Goal: Transaction & Acquisition: Purchase product/service

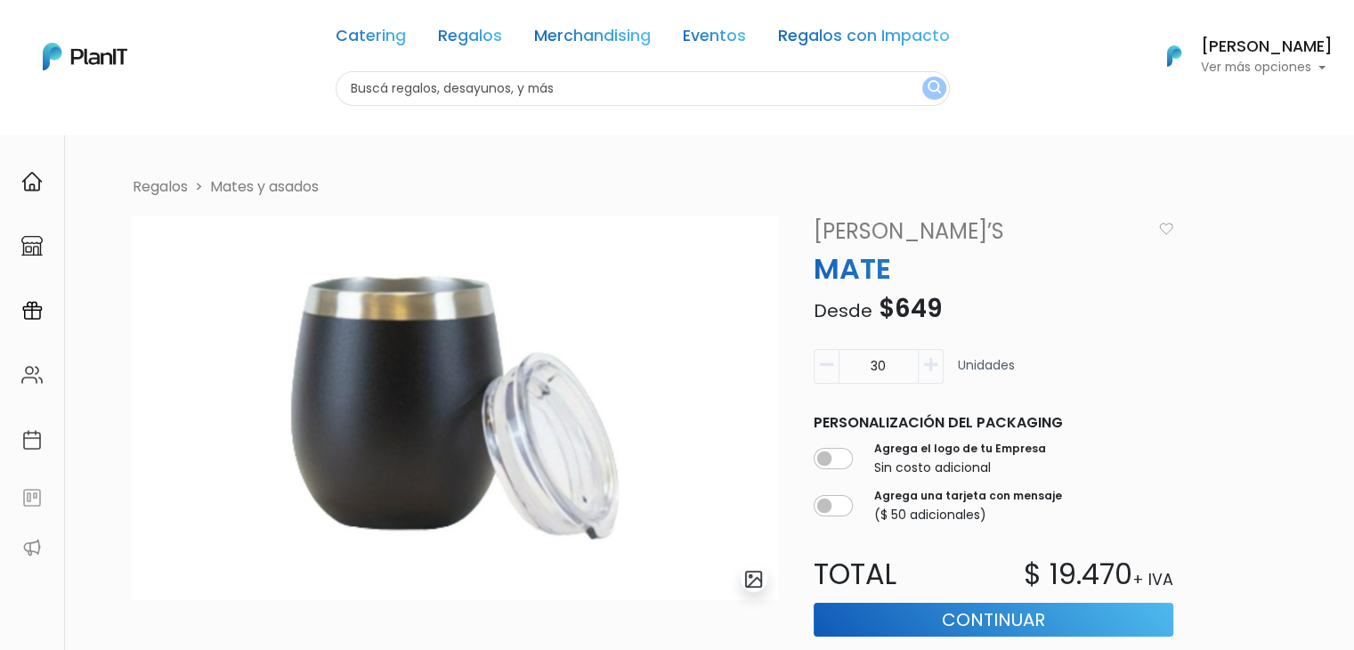
click at [452, 88] on input "text" at bounding box center [643, 88] width 614 height 35
type input "necese"
click at [922, 77] on button "submit" at bounding box center [934, 88] width 24 height 23
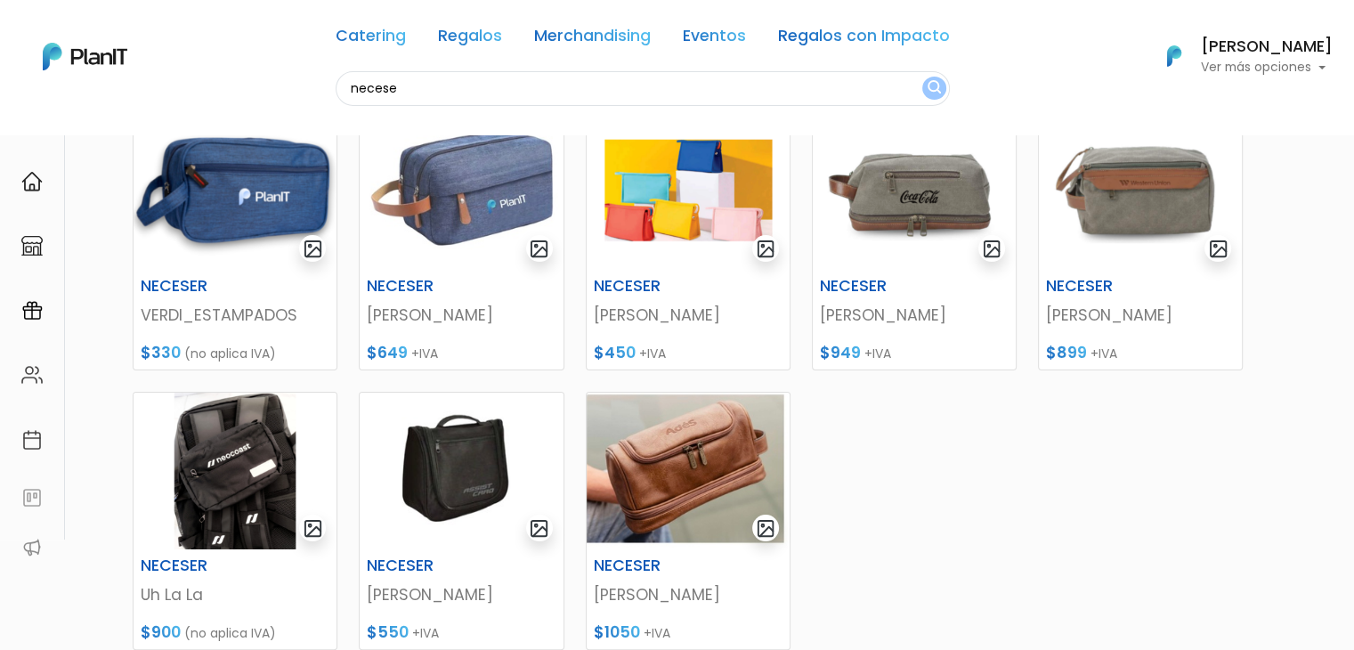
scroll to position [271, 0]
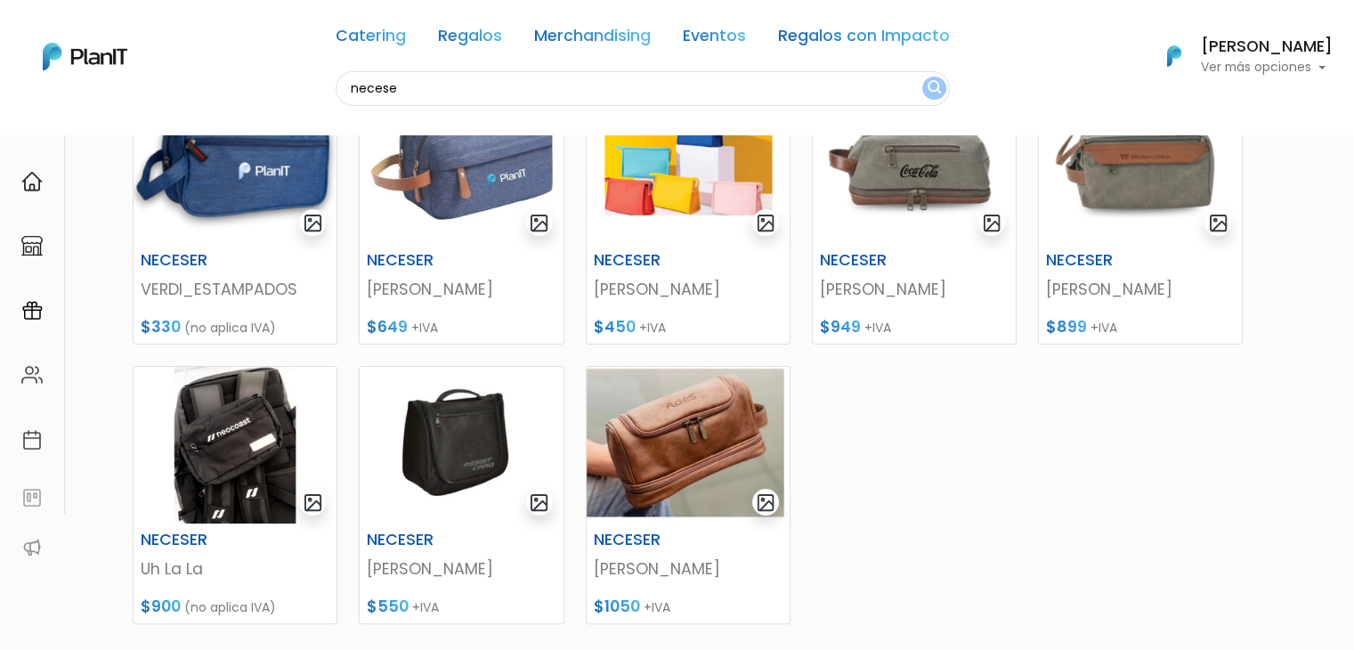
click at [471, 187] on img at bounding box center [461, 165] width 203 height 157
click at [903, 178] on img at bounding box center [914, 165] width 203 height 157
click at [679, 449] on img at bounding box center [688, 445] width 203 height 157
click at [1139, 220] on img at bounding box center [1140, 165] width 203 height 157
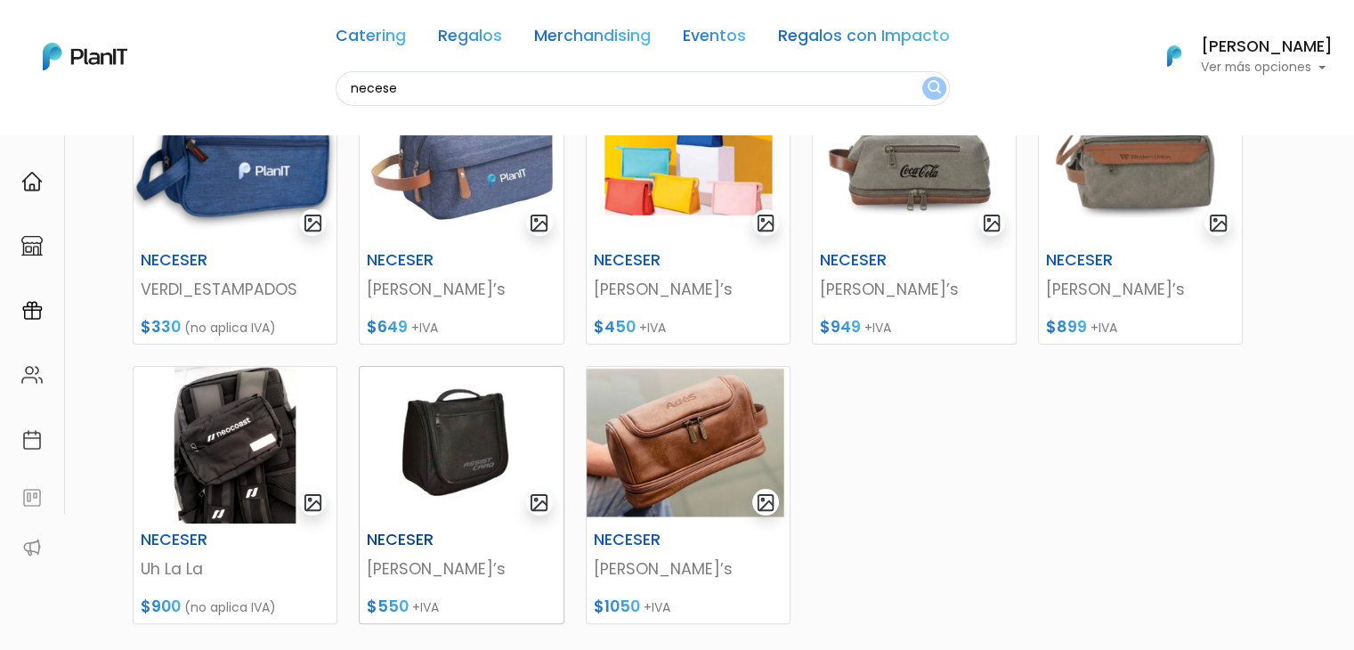
click at [452, 431] on img at bounding box center [461, 445] width 203 height 157
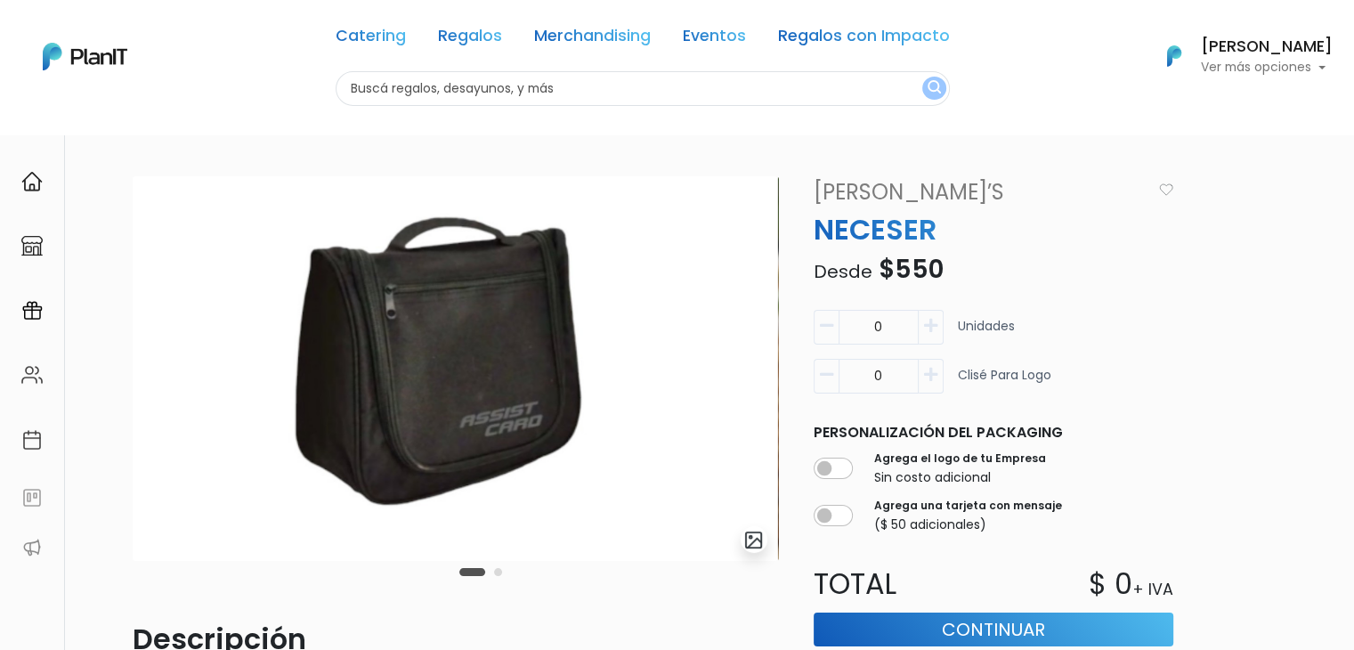
click at [431, 86] on input "text" at bounding box center [643, 88] width 614 height 35
type input "luncher"
click at [922, 77] on button "submit" at bounding box center [934, 88] width 24 height 23
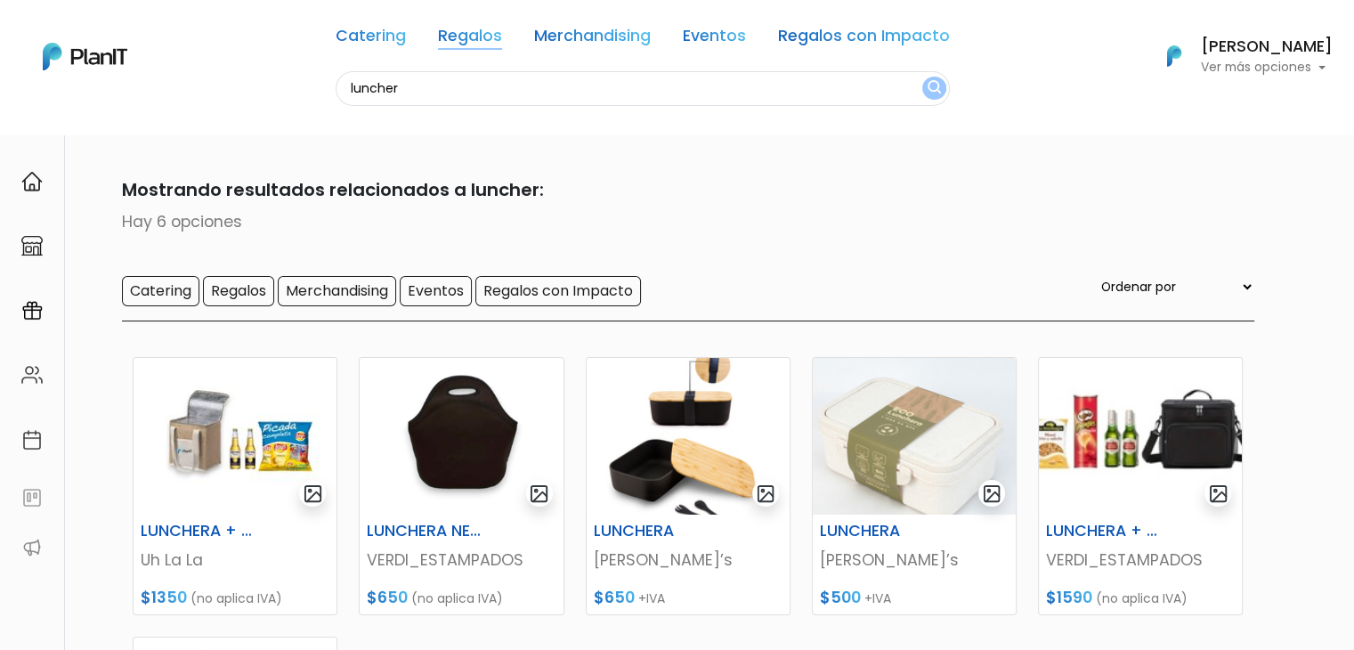
click at [454, 40] on link "Regalos" at bounding box center [470, 38] width 64 height 21
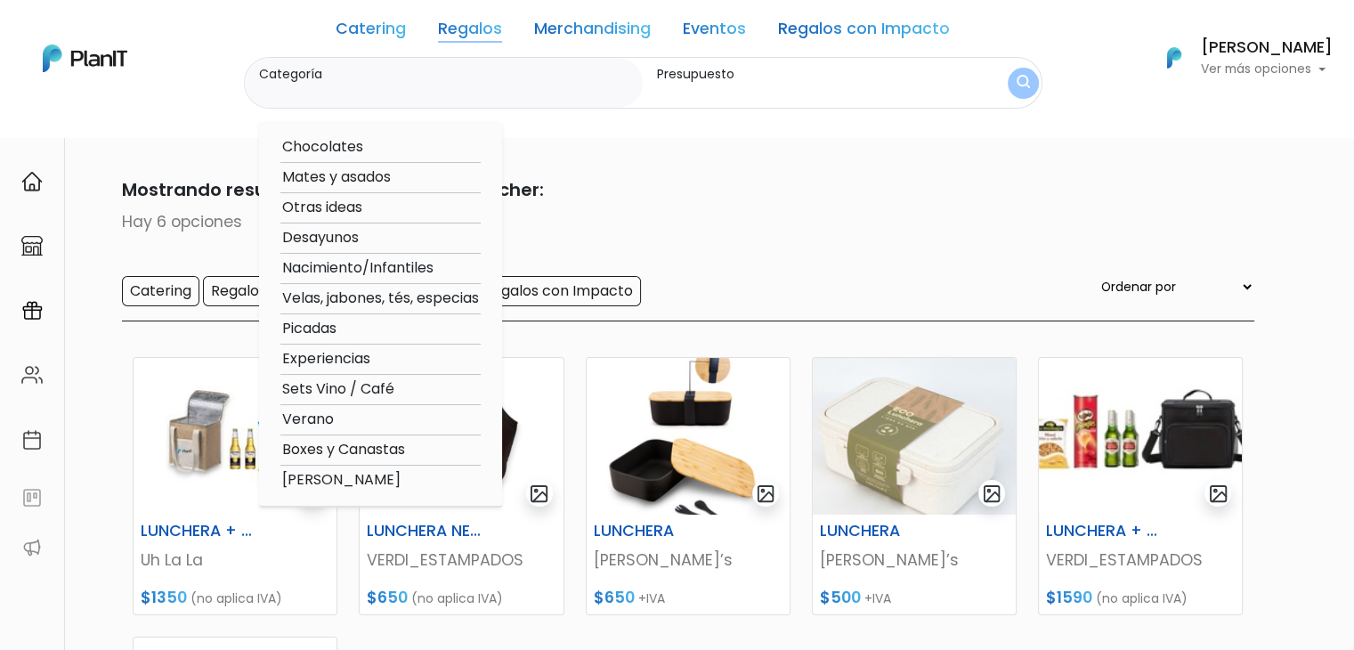
click at [370, 203] on option "Otras ideas" at bounding box center [380, 208] width 200 height 22
type input "Otras ideas"
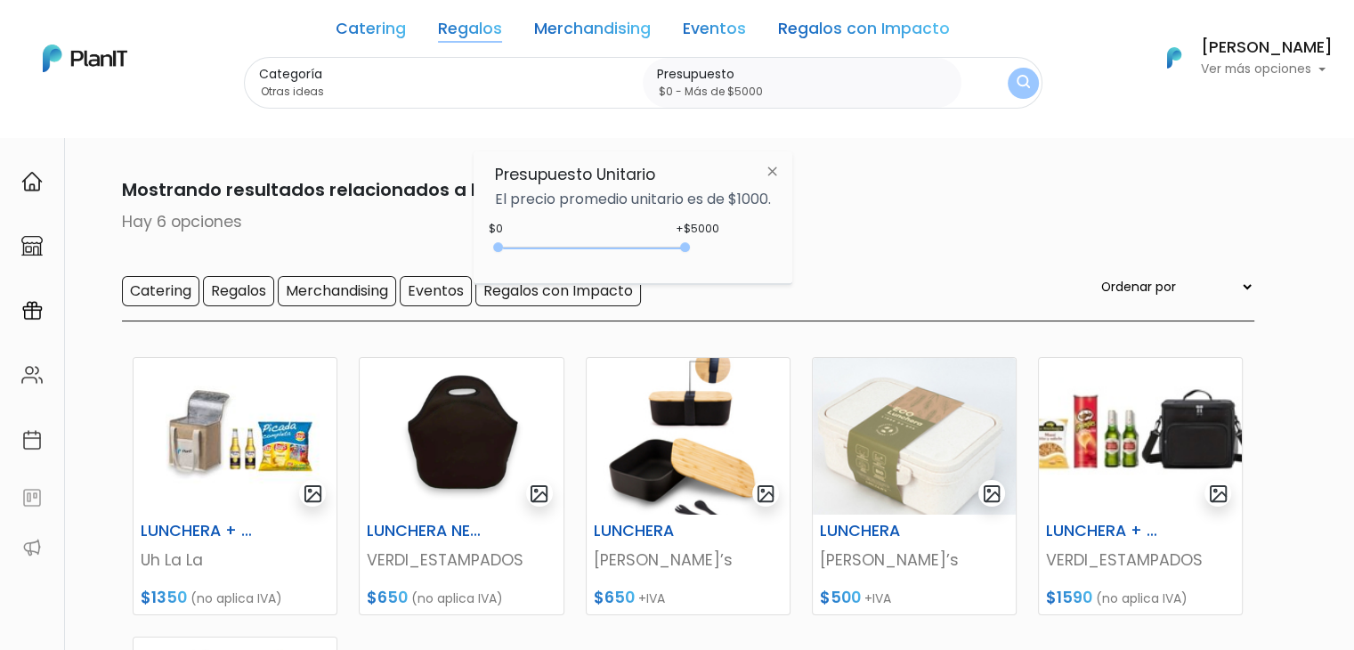
drag, startPoint x: 534, startPoint y: 243, endPoint x: 781, endPoint y: 239, distance: 246.6
click at [781, 239] on div "Presupuesto Unitario El precio promedio unitario es de $1000. +$5000 $0 0 : 500…" at bounding box center [633, 217] width 319 height 133
type input "$0 - Más de $5000"
click at [1016, 85] on img "submit" at bounding box center [1022, 83] width 13 height 17
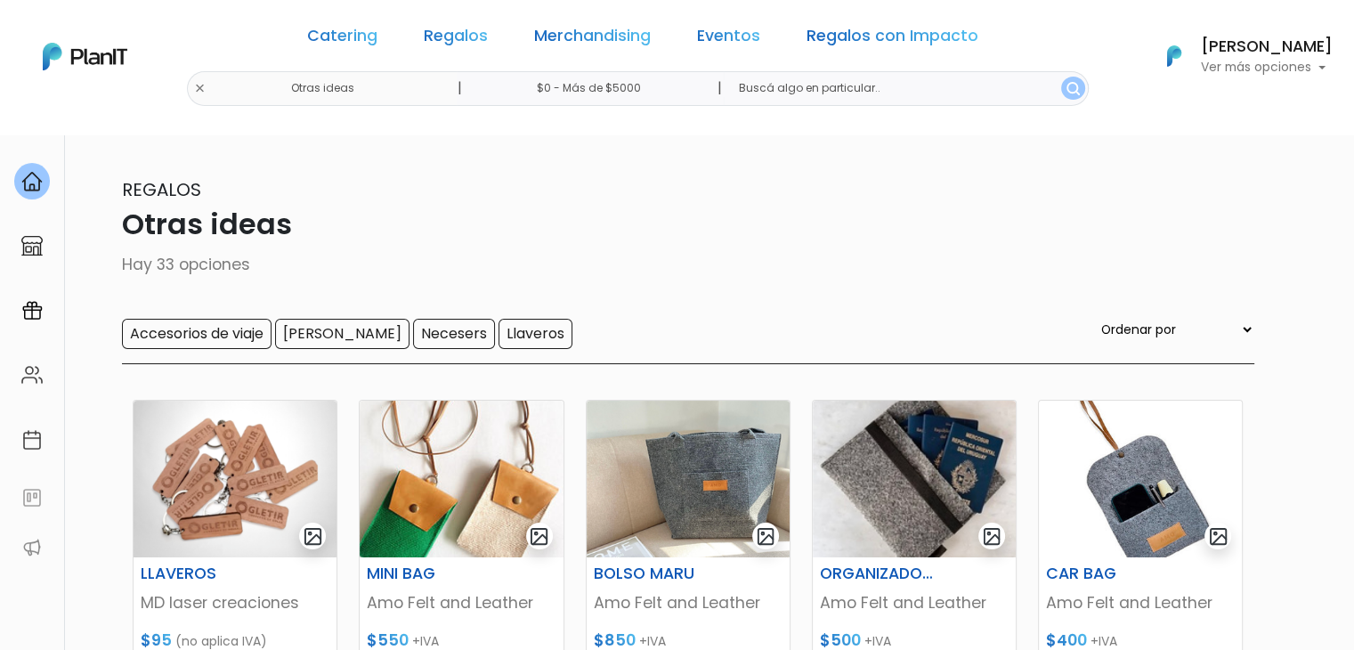
click at [242, 90] on div "Catering Regalos Merchandising Eventos Regalos con Impacto Otras ideas | $0 - M…" at bounding box center [677, 56] width 1354 height 99
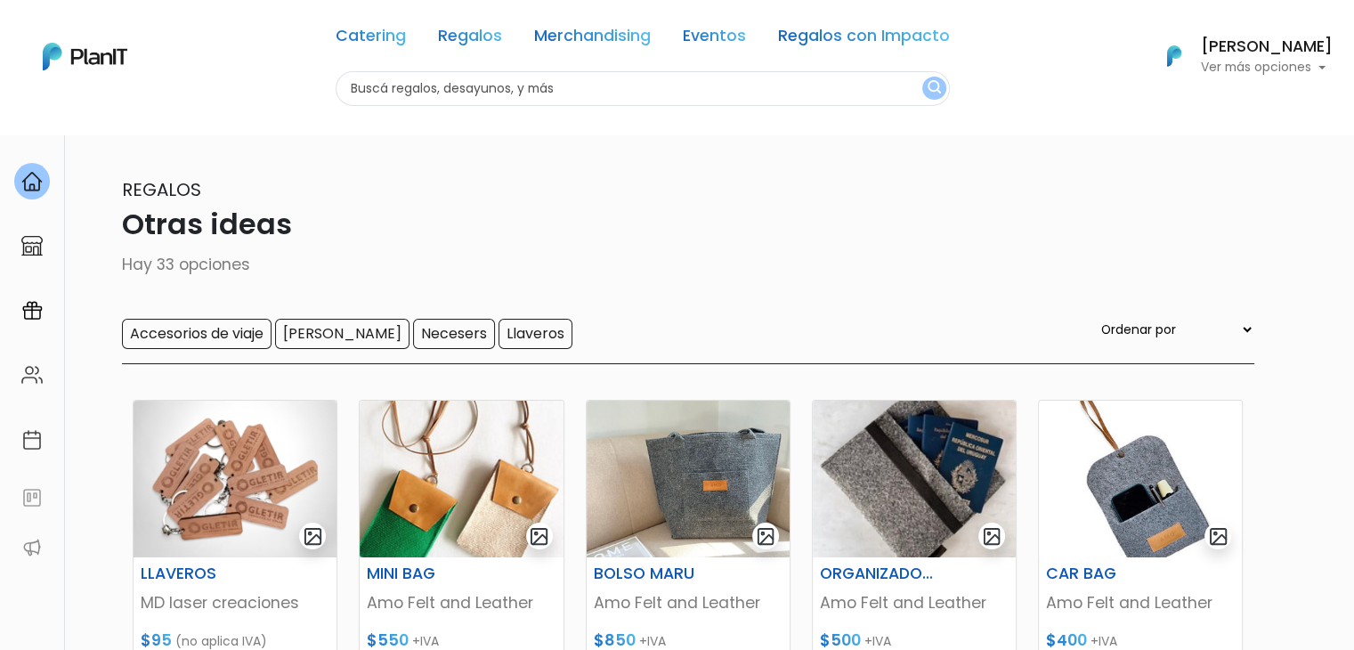
click at [380, 78] on input "text" at bounding box center [643, 88] width 614 height 35
type input "lunchera"
click at [922, 77] on button "submit" at bounding box center [934, 88] width 24 height 23
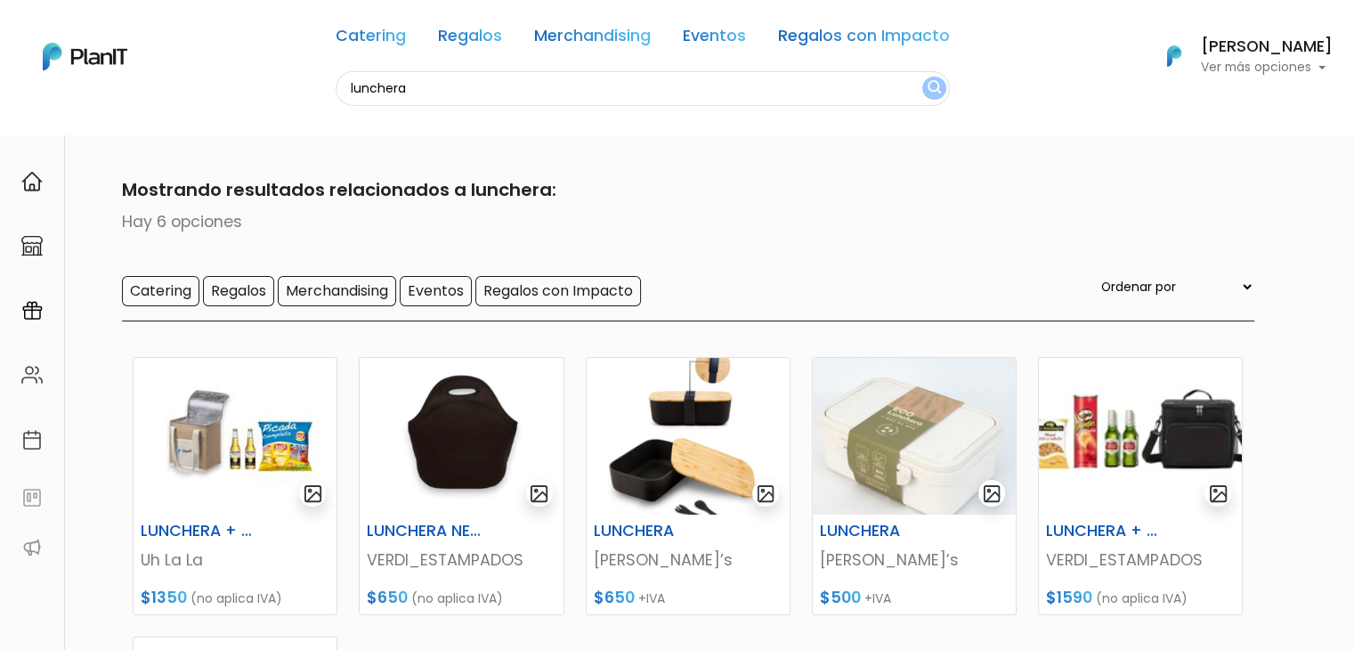
click at [385, 79] on input "lunchera" at bounding box center [643, 88] width 614 height 35
type input "¿"
type input "lanch"
click at [922, 77] on button "submit" at bounding box center [934, 88] width 24 height 23
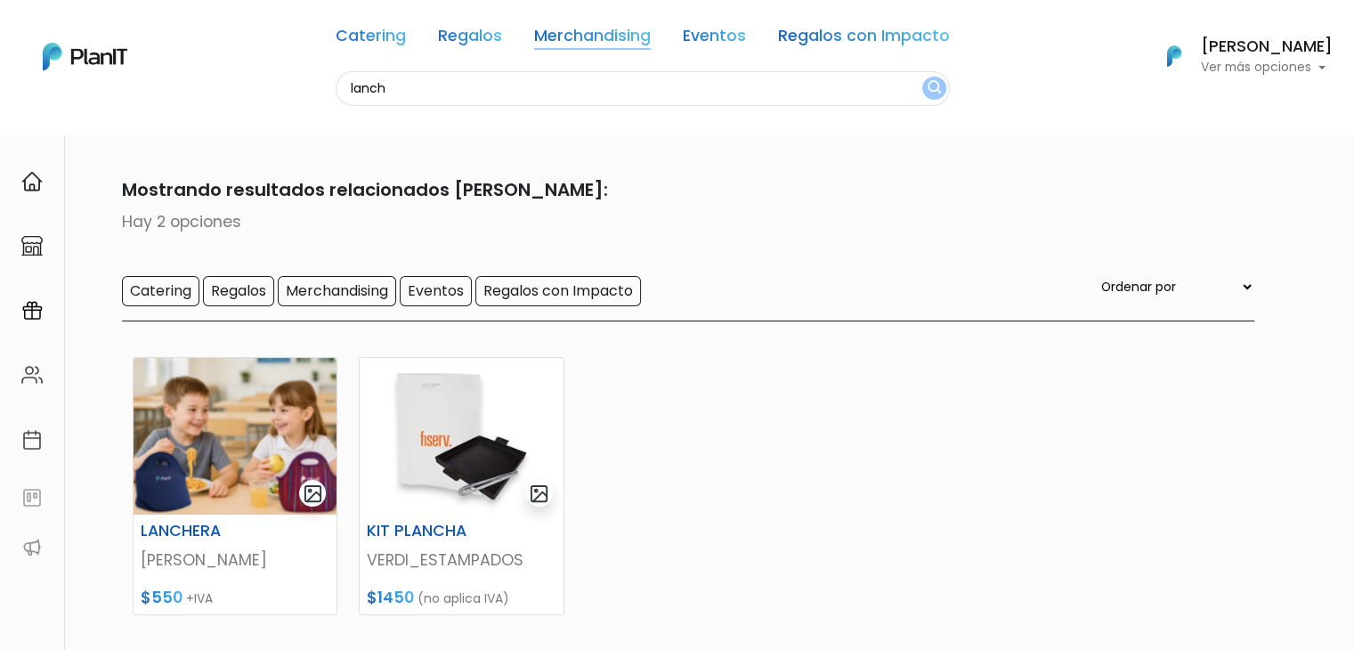
click at [546, 35] on link "Merchandising" at bounding box center [592, 38] width 117 height 21
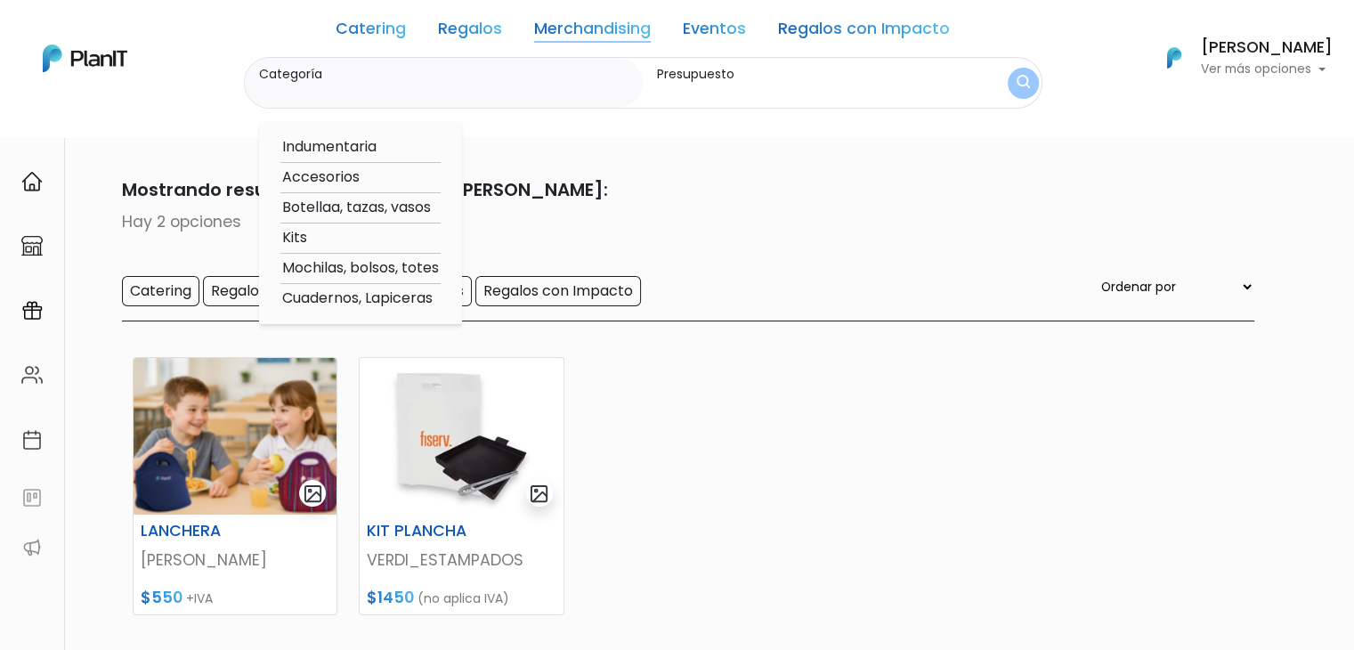
click at [335, 264] on option "Mochilas, bolsos, totes" at bounding box center [360, 268] width 160 height 22
type input "Mochilas, bolsos, totes"
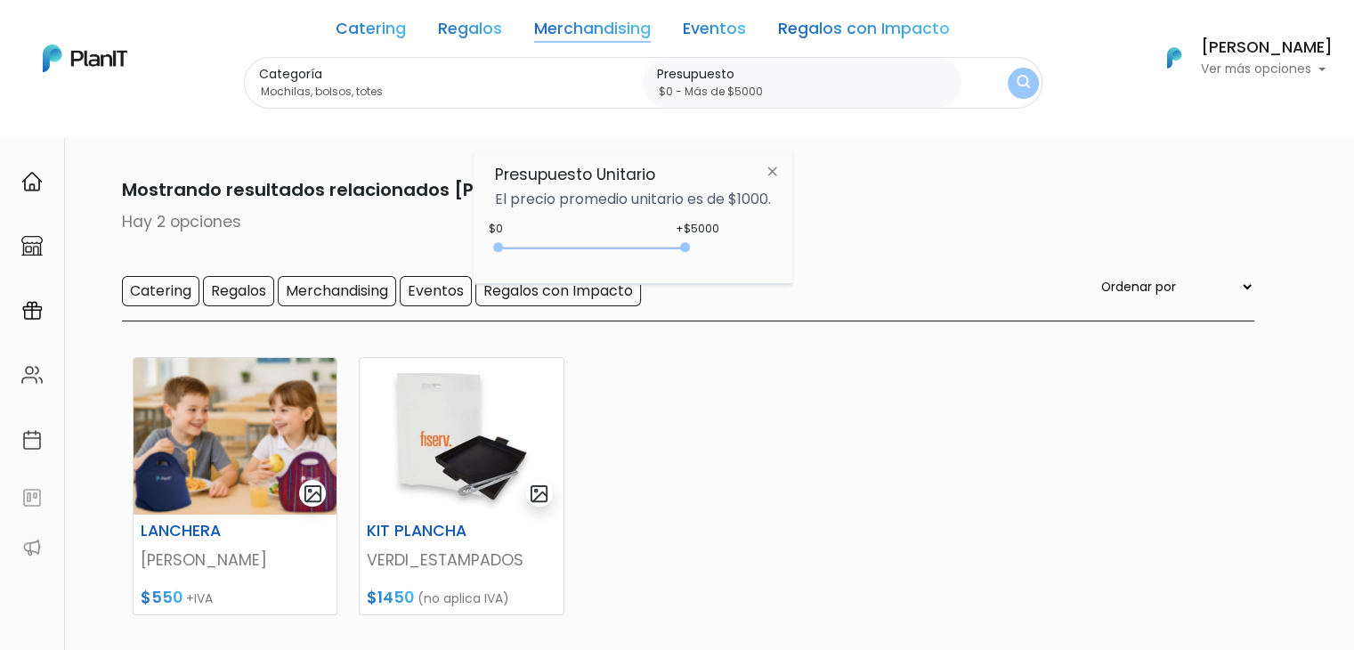
type input "$0 - Más de $5000"
drag, startPoint x: 529, startPoint y: 241, endPoint x: 751, endPoint y: 287, distance: 227.3
click at [751, 287] on body "Catering Regalos Merchandising Eventos Regalos con Impacto lanch Catering Regal…" at bounding box center [677, 325] width 1354 height 650
click at [1016, 82] on img "submit" at bounding box center [1022, 83] width 13 height 17
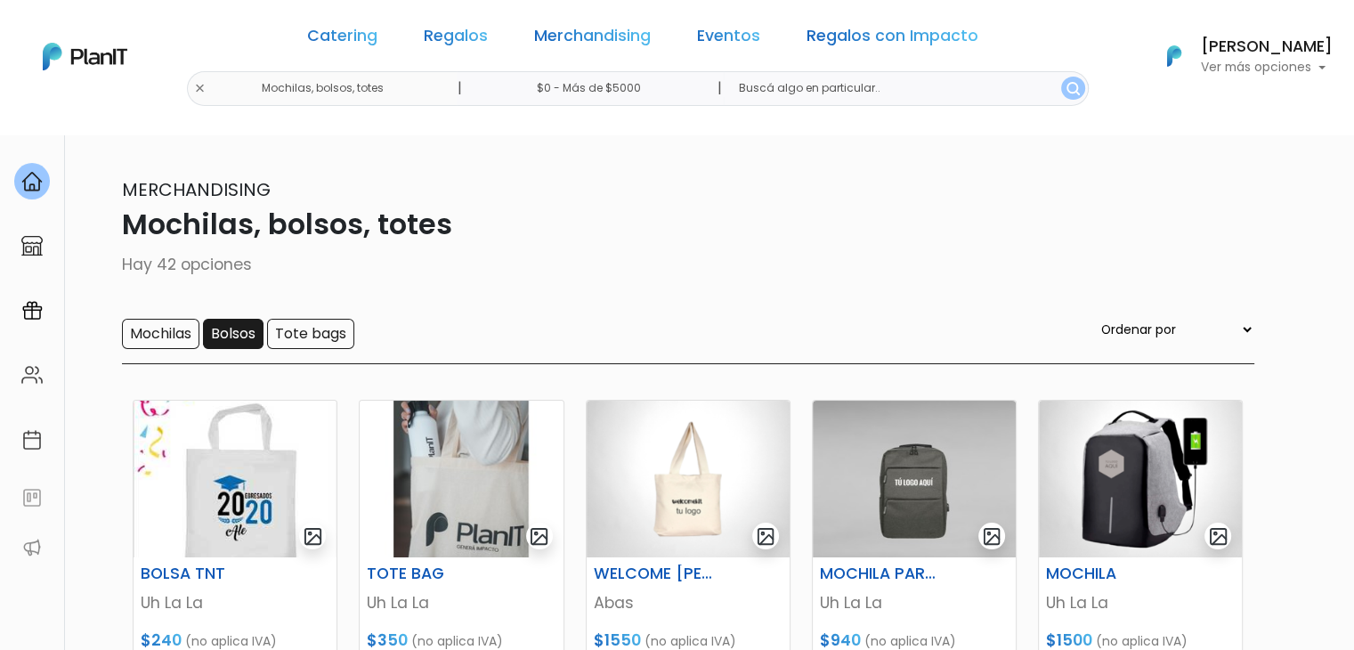
click at [252, 335] on input "Bolsos" at bounding box center [233, 334] width 61 height 30
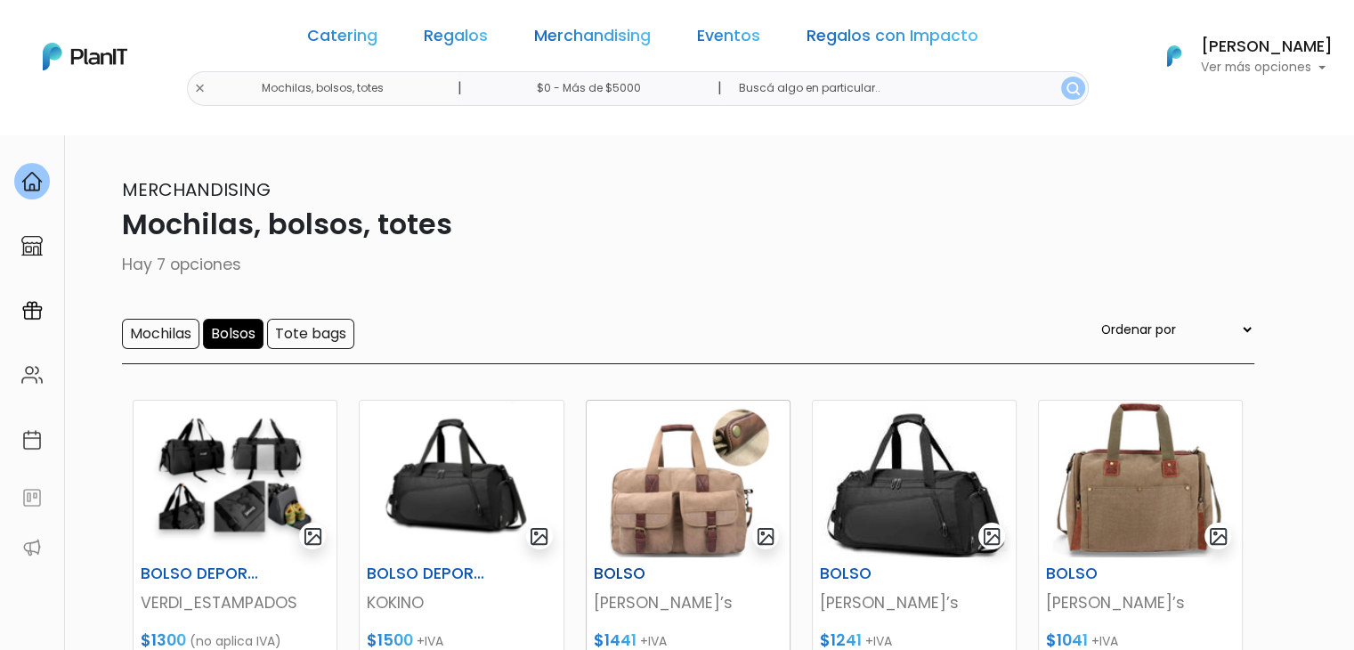
click at [704, 489] on img at bounding box center [688, 479] width 203 height 157
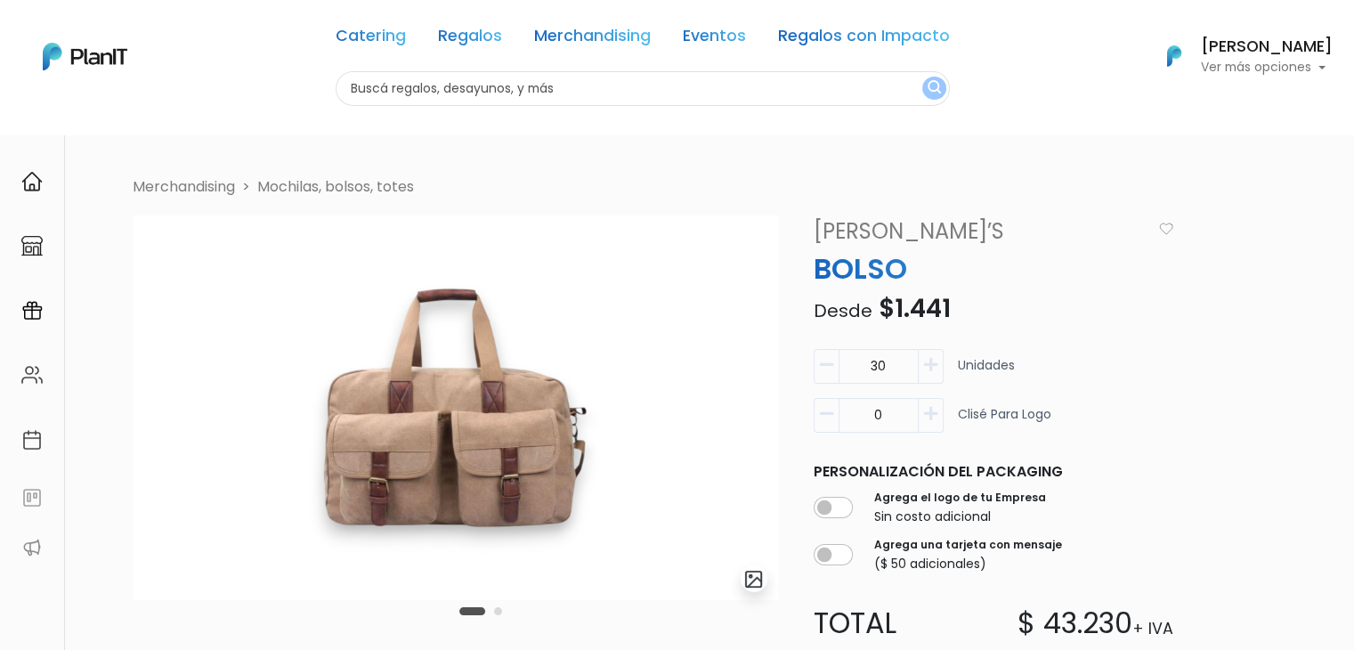
click at [869, 231] on link "[PERSON_NAME]’s" at bounding box center [977, 231] width 349 height 32
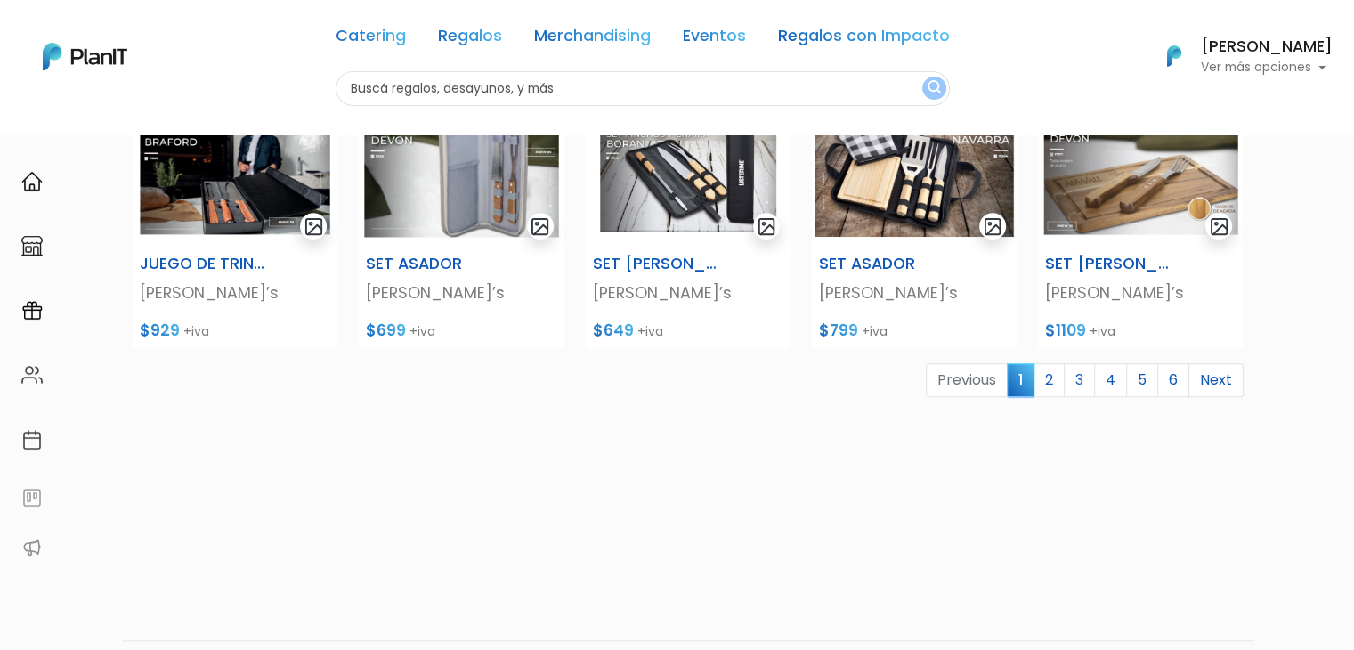
scroll to position [798, 0]
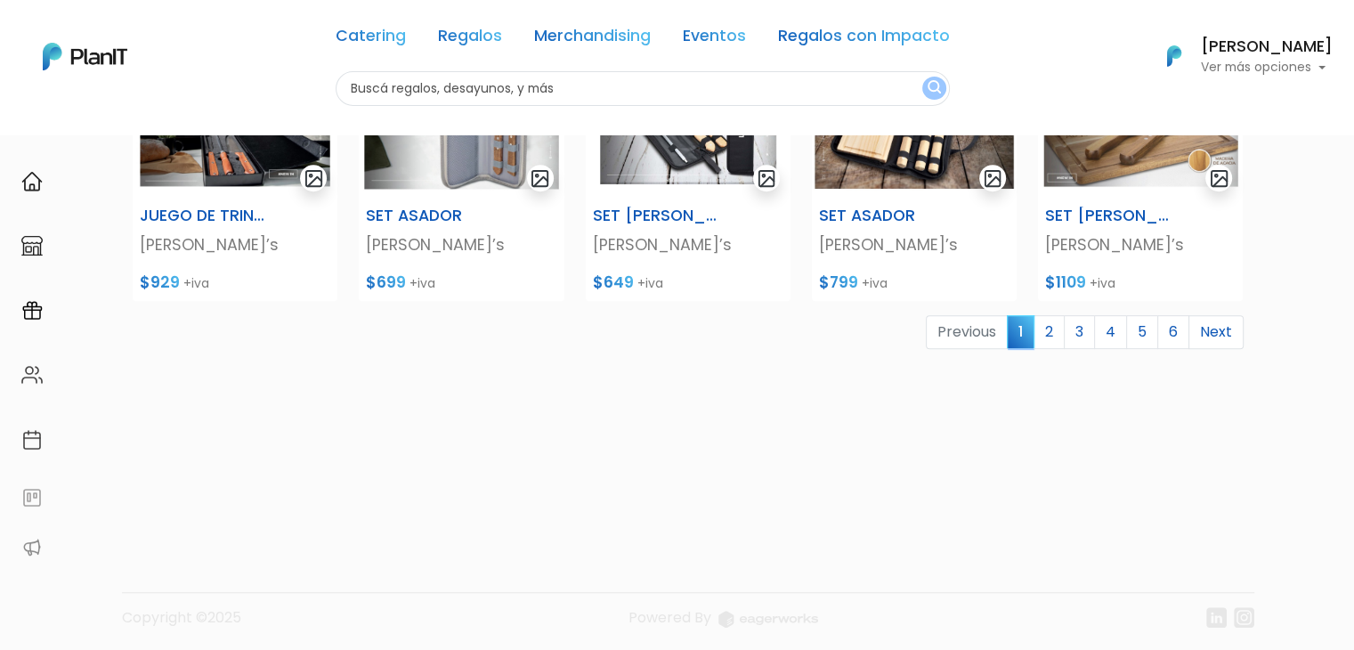
drag, startPoint x: 1363, startPoint y: 117, endPoint x: 1366, endPoint y: 457, distance: 339.1
click at [1170, 321] on link "6" at bounding box center [1173, 332] width 32 height 34
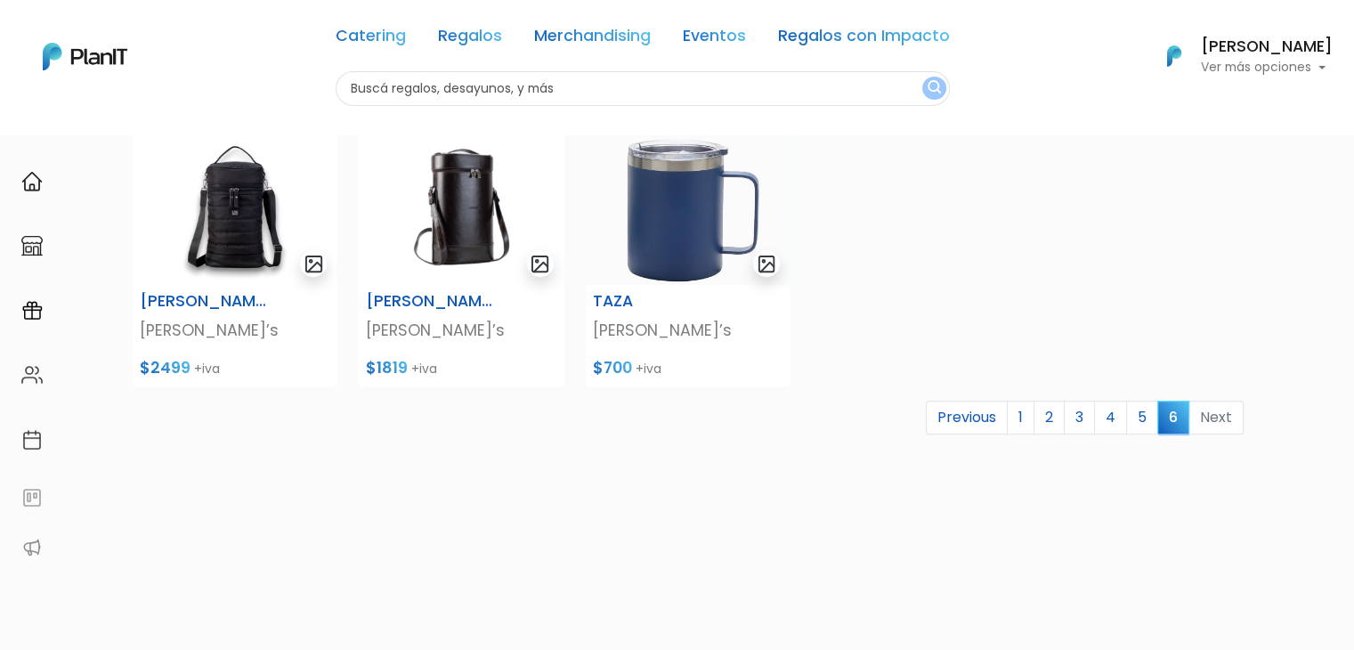
scroll to position [716, 0]
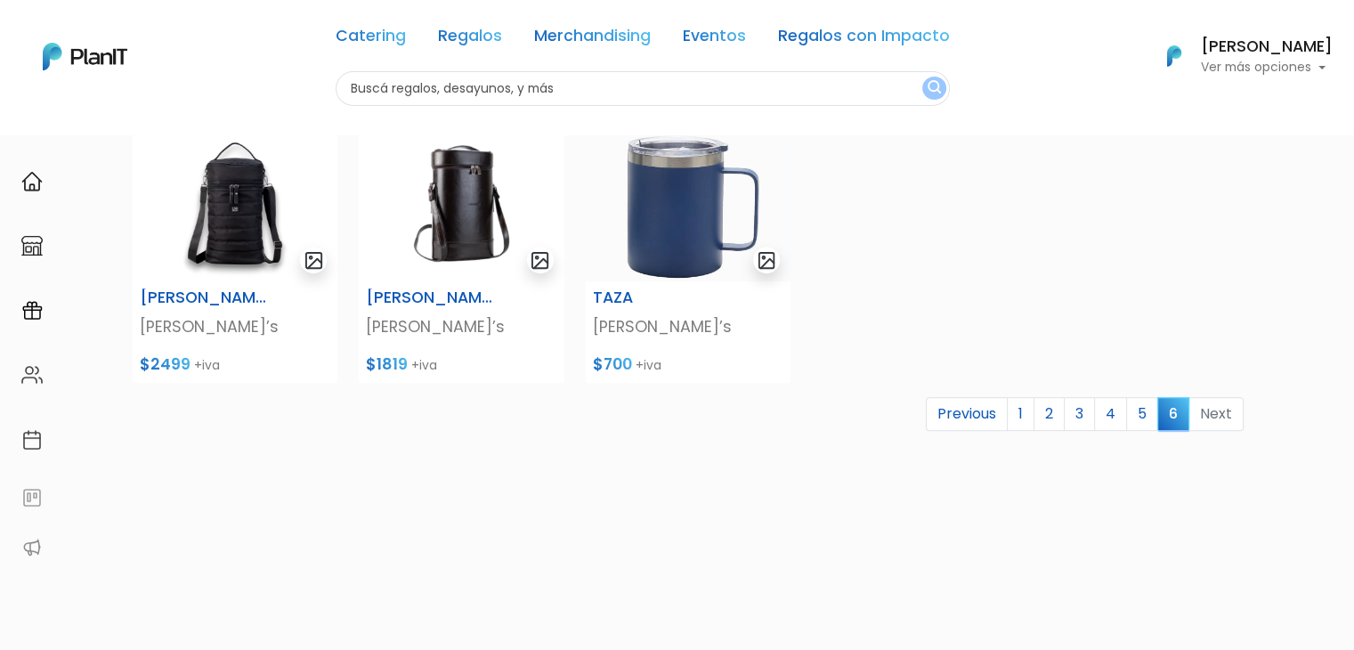
drag, startPoint x: 0, startPoint y: 0, endPoint x: 1365, endPoint y: 408, distance: 1424.1
click at [1134, 407] on link "5" at bounding box center [1142, 414] width 32 height 34
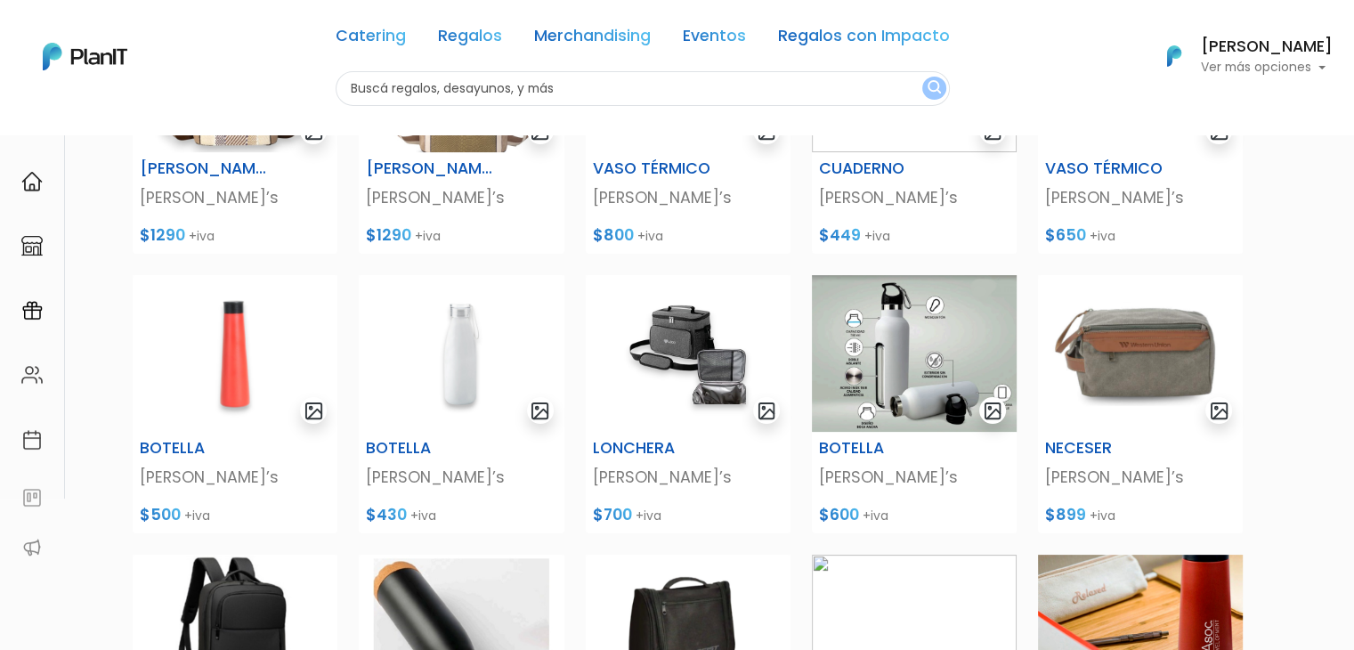
scroll to position [296, 0]
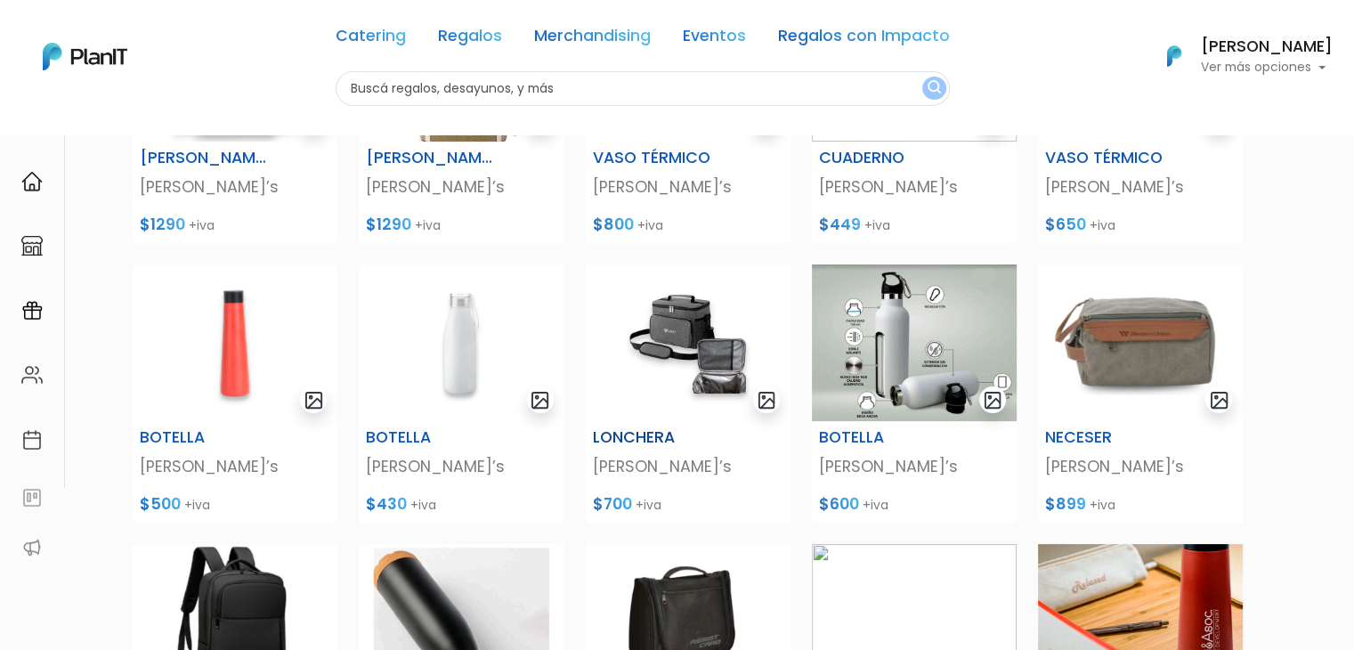
click at [697, 319] on img at bounding box center [688, 342] width 205 height 157
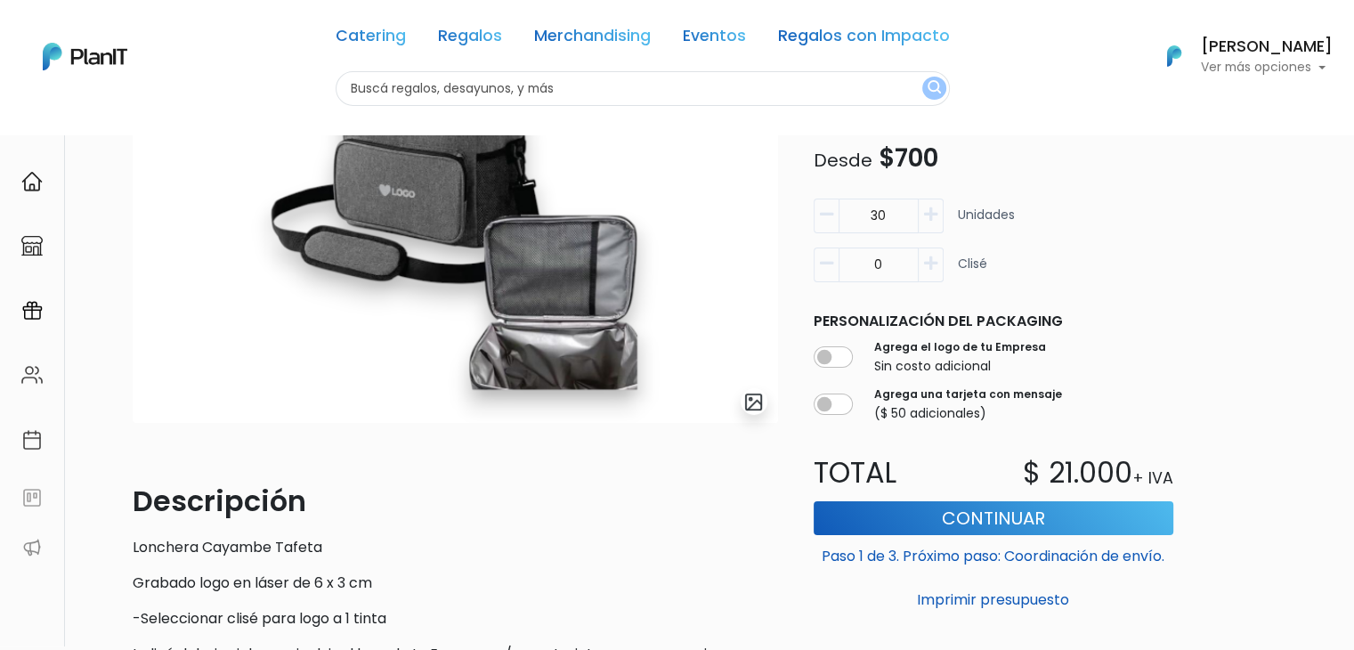
scroll to position [146, 0]
